Goal: Navigation & Orientation: Find specific page/section

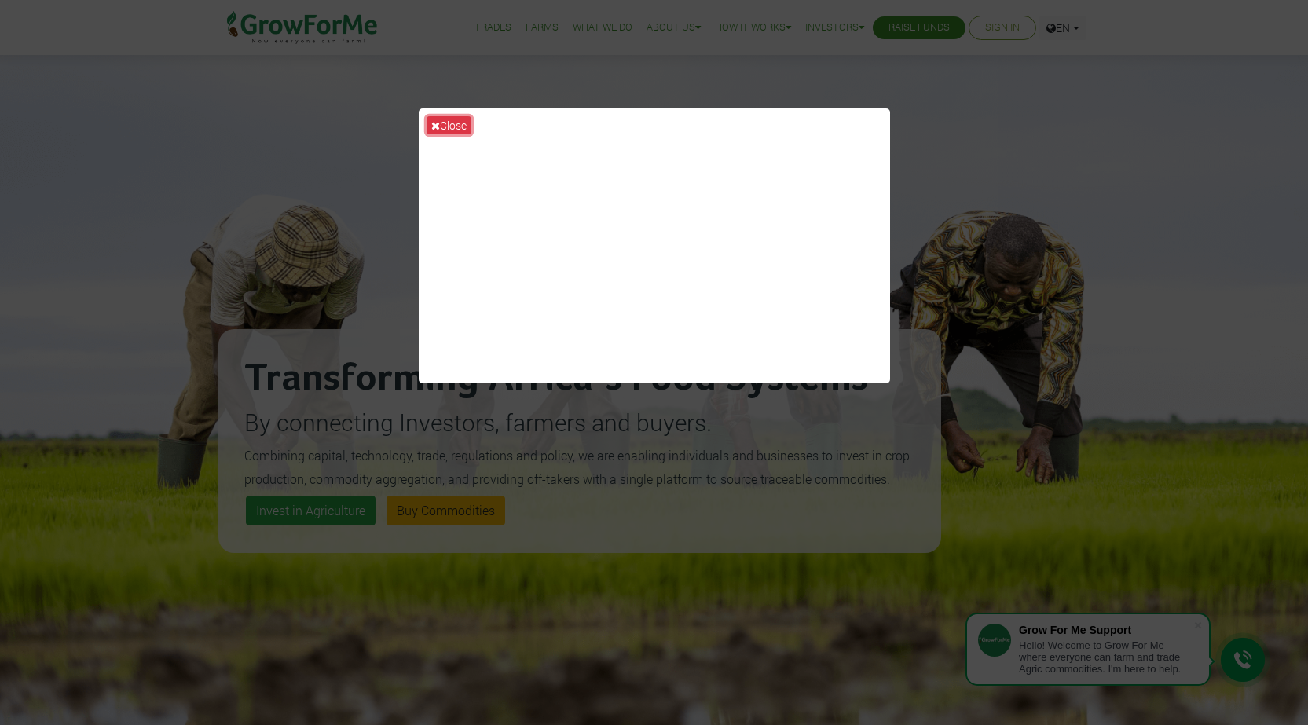
drag, startPoint x: 0, startPoint y: 0, endPoint x: 492, endPoint y: 130, distance: 509.2
click at [445, 120] on button "Close" at bounding box center [448, 125] width 45 height 18
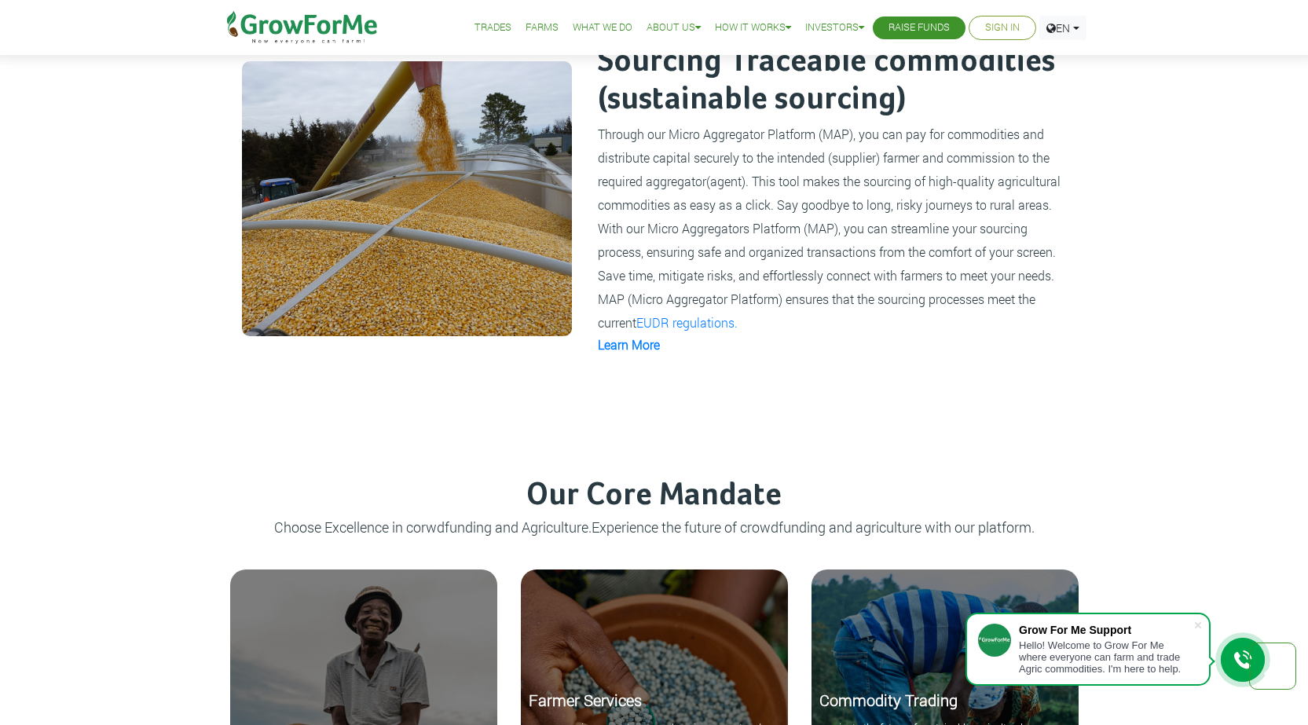
scroll to position [1649, 0]
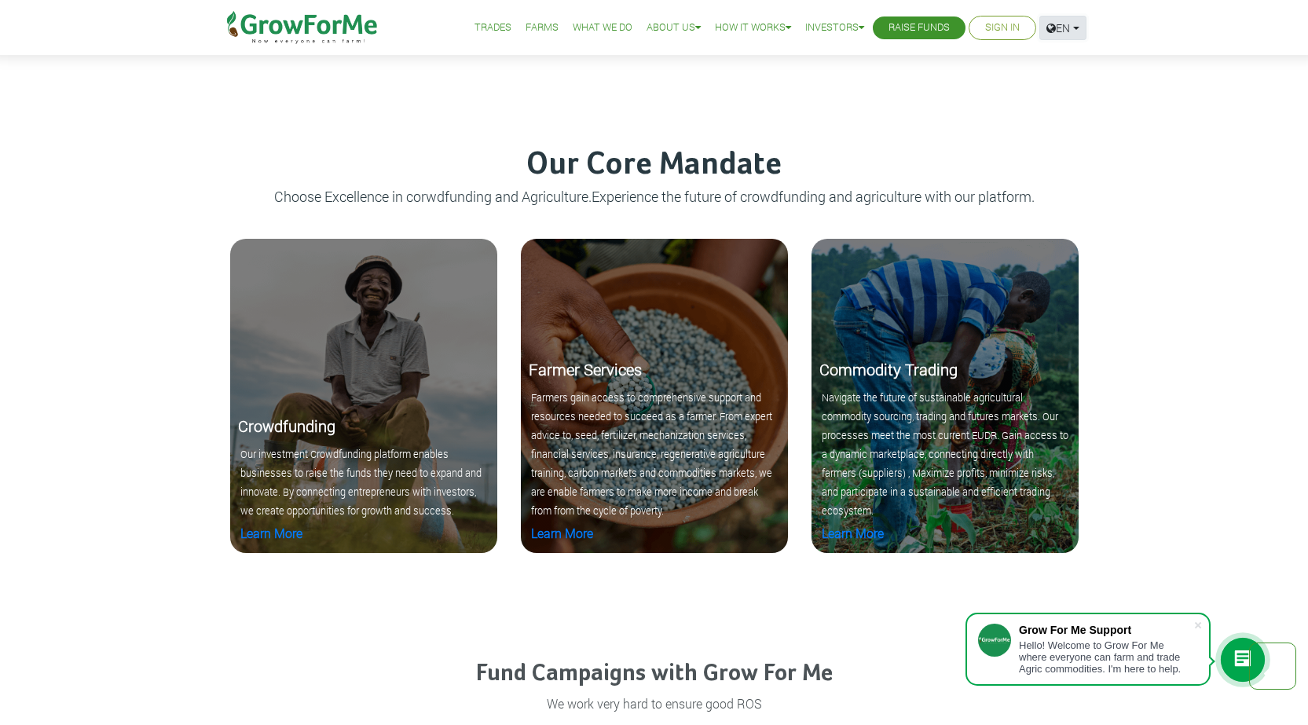
click at [1073, 28] on link "EN" at bounding box center [1062, 28] width 47 height 24
click at [1070, 54] on link "English" at bounding box center [1101, 62] width 105 height 24
